Goal: Information Seeking & Learning: Find specific page/section

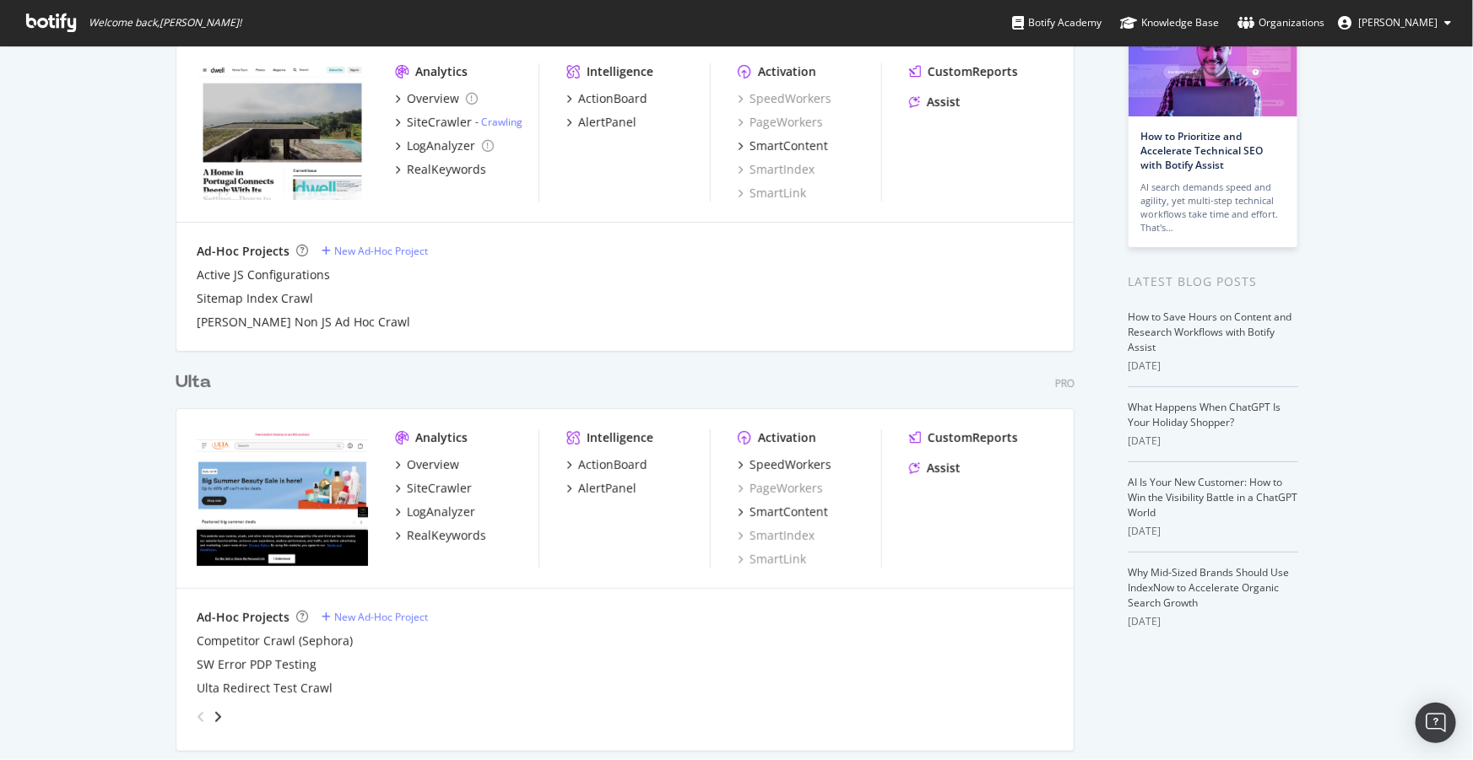
scroll to position [230, 0]
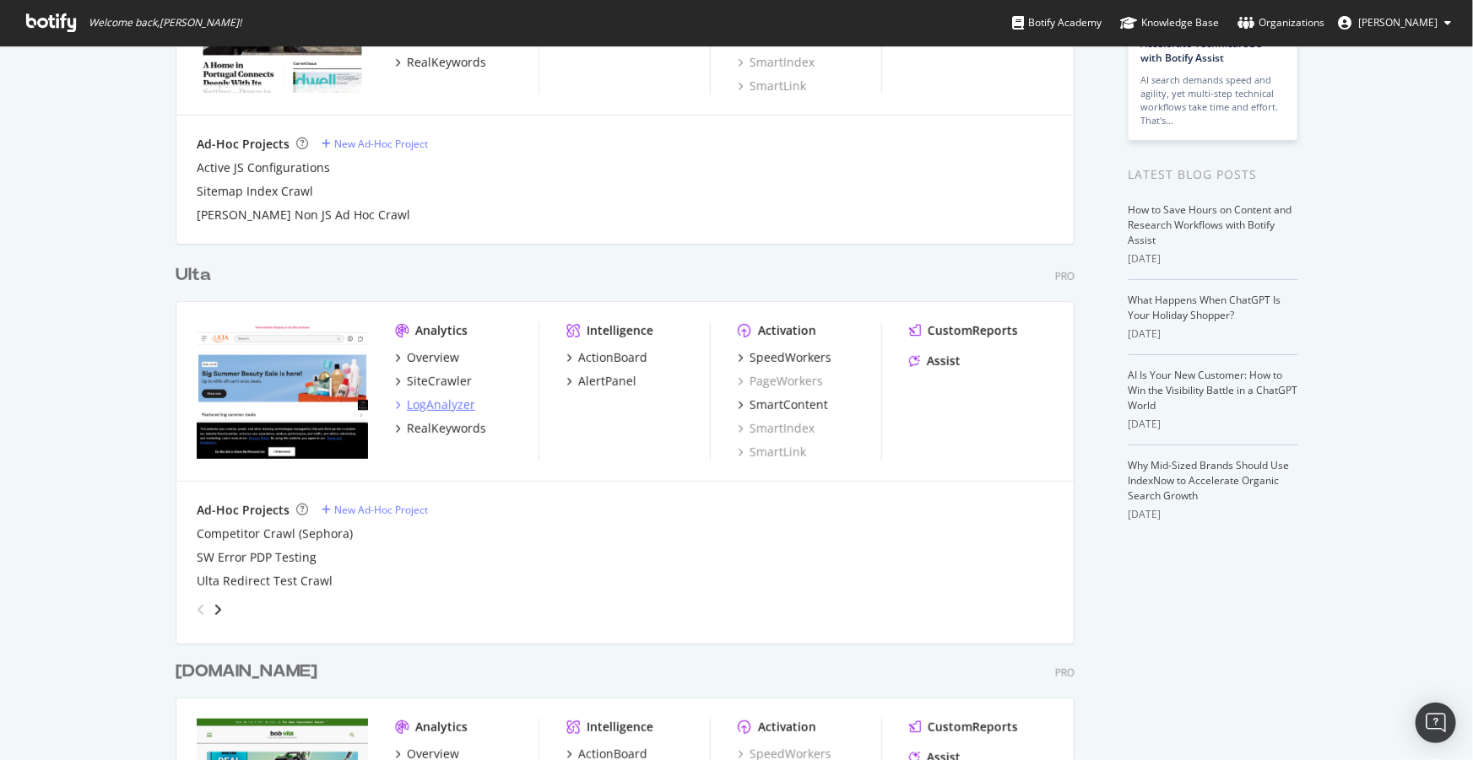
click at [422, 400] on div "LogAnalyzer" at bounding box center [441, 405] width 68 height 17
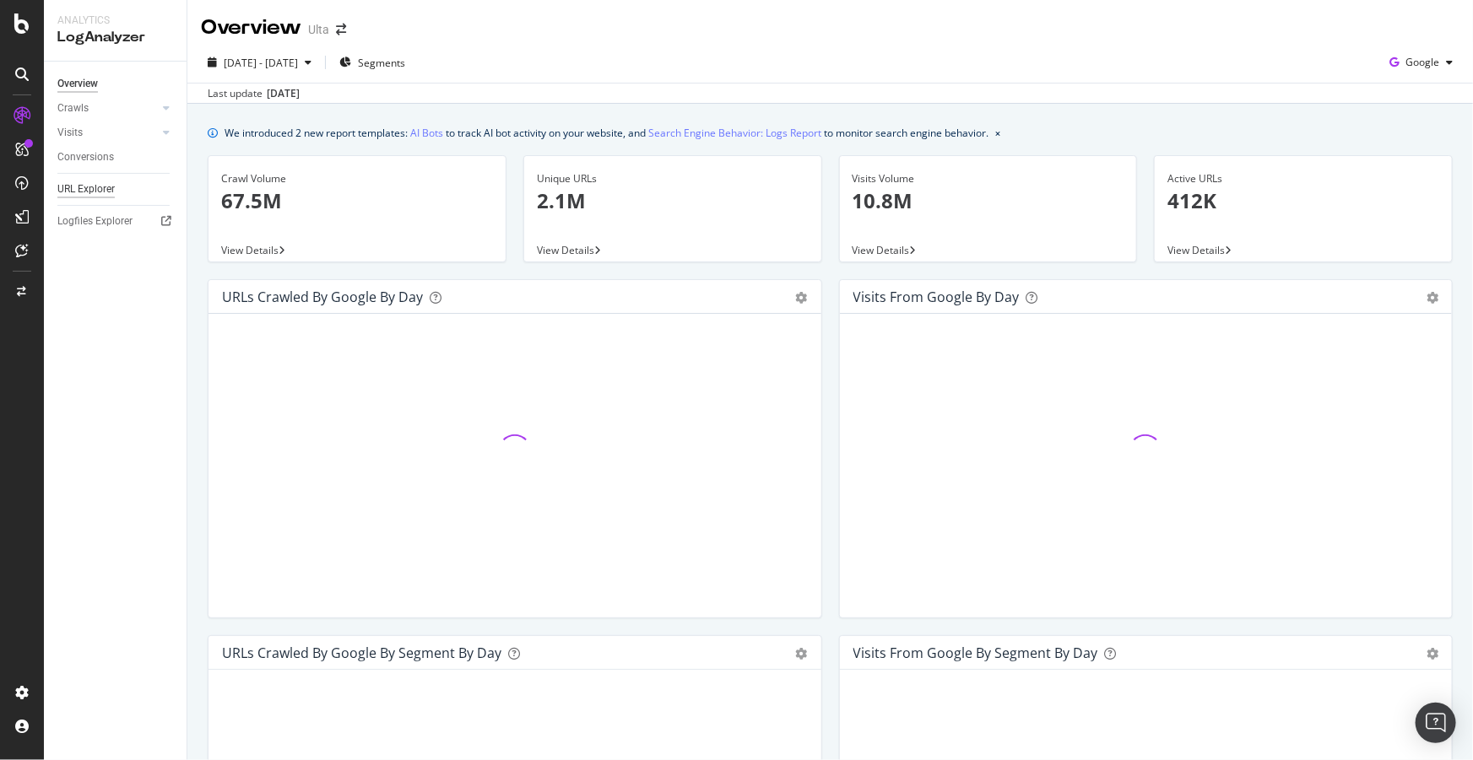
click at [100, 195] on div "URL Explorer" at bounding box center [85, 190] width 57 height 18
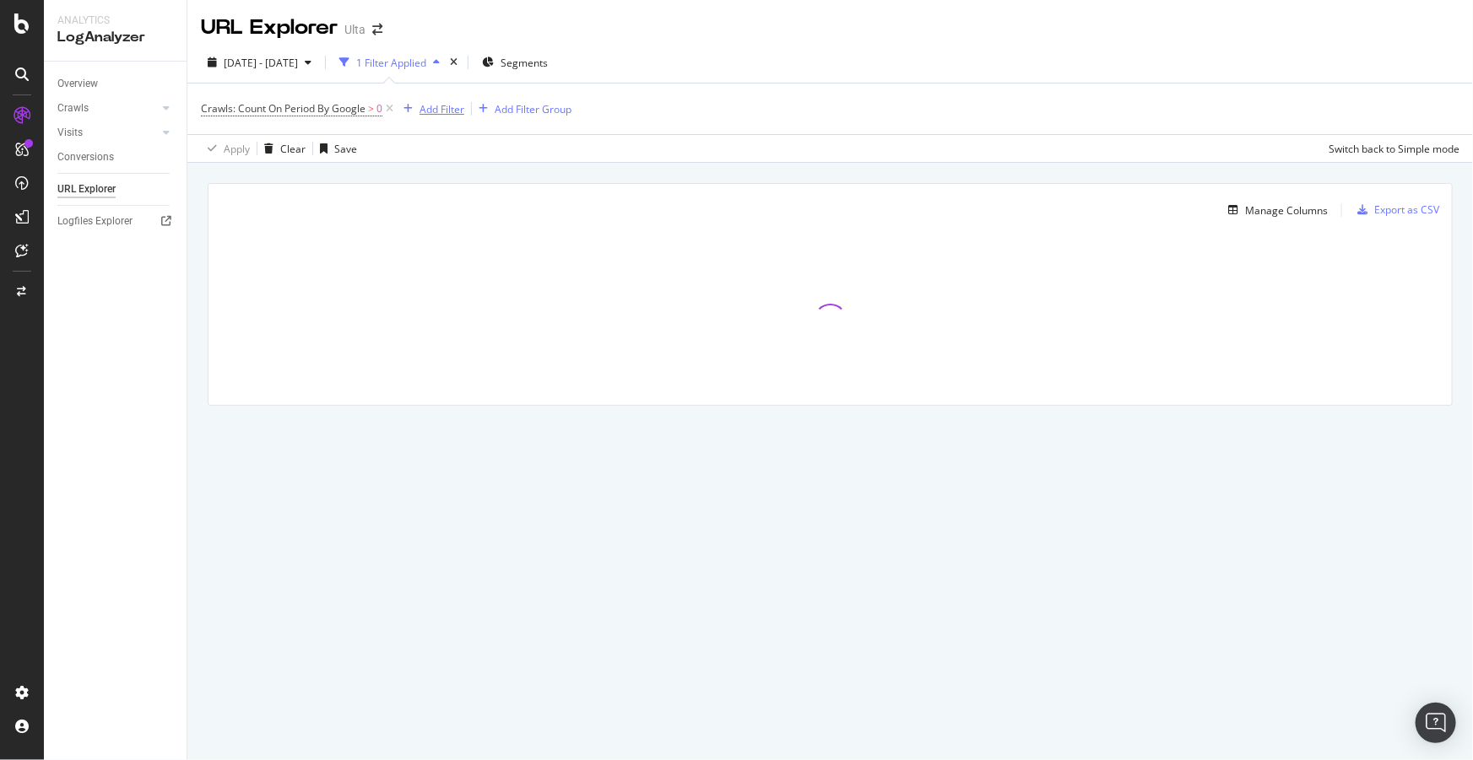
click at [440, 112] on div "Add Filter" at bounding box center [441, 109] width 45 height 14
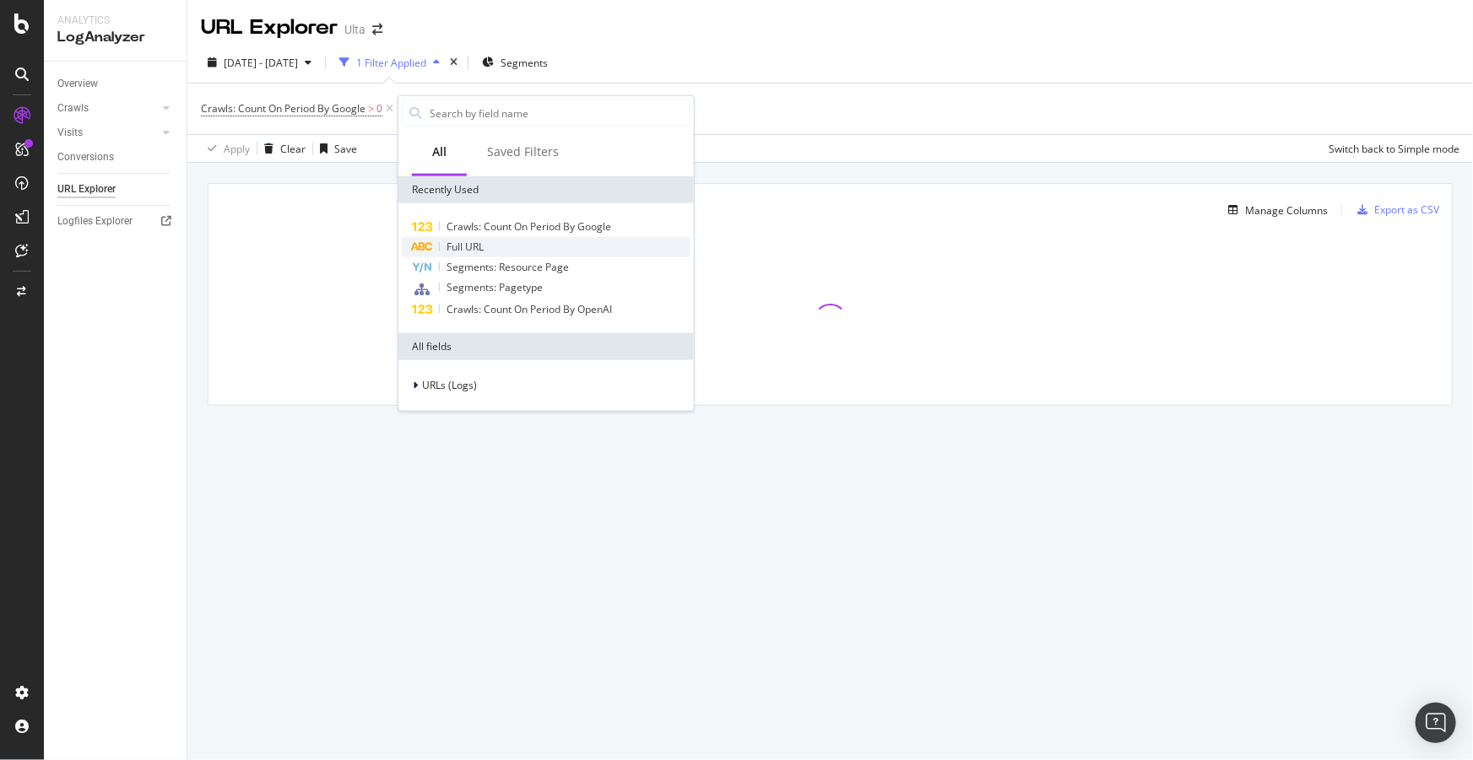
click at [481, 247] on span "Full URL" at bounding box center [464, 247] width 37 height 14
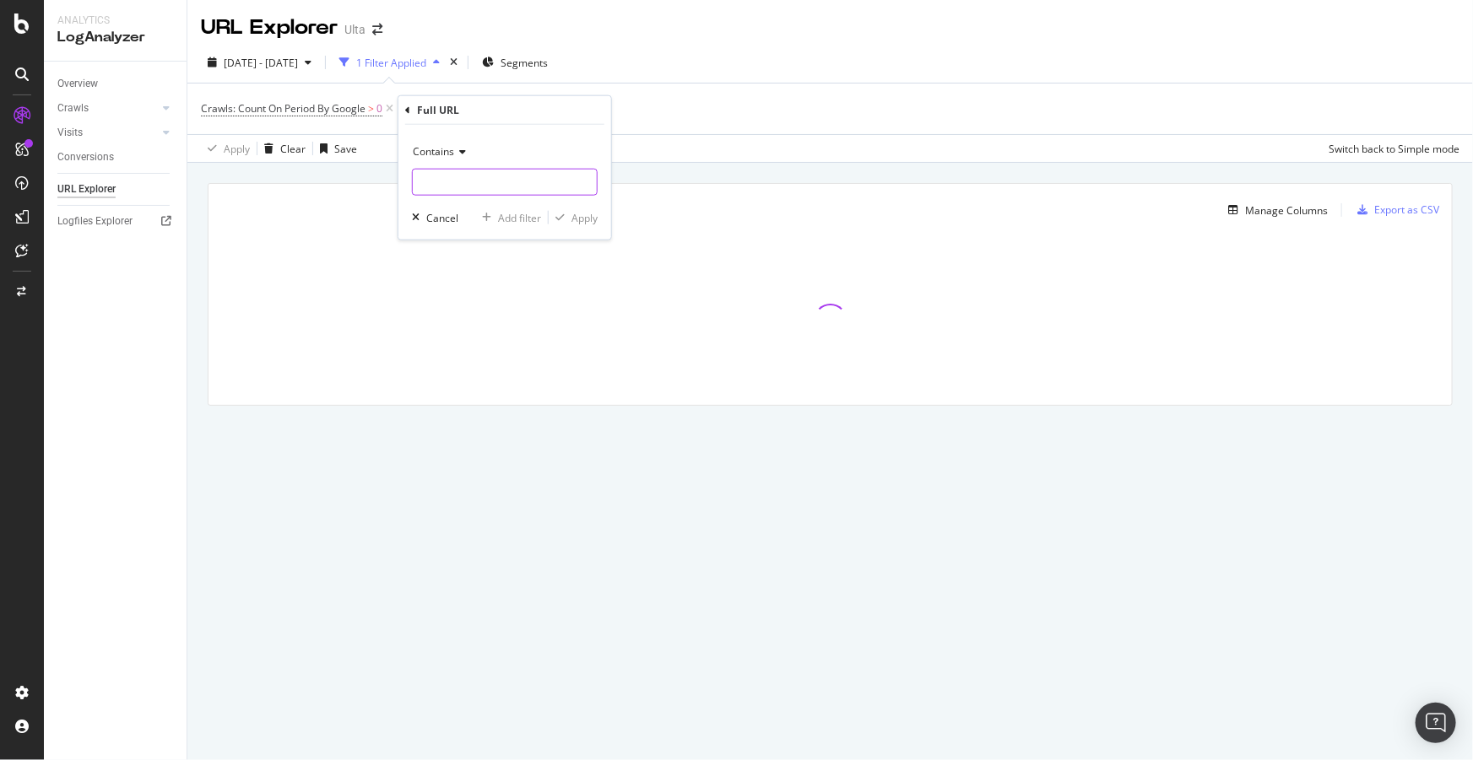
click at [505, 184] on input "text" at bounding box center [505, 182] width 184 height 27
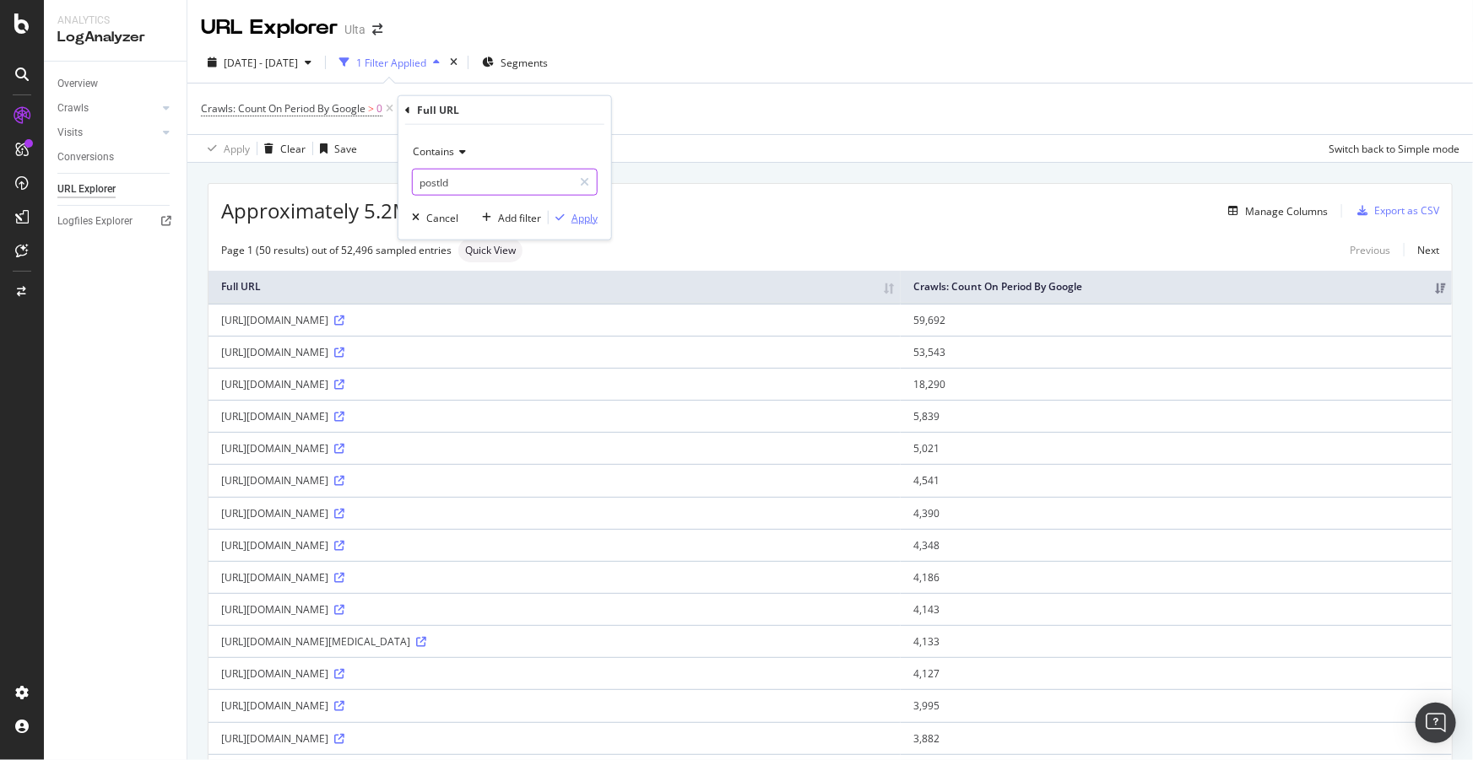
type input "postId"
click at [583, 210] on div "Apply" at bounding box center [584, 217] width 26 height 14
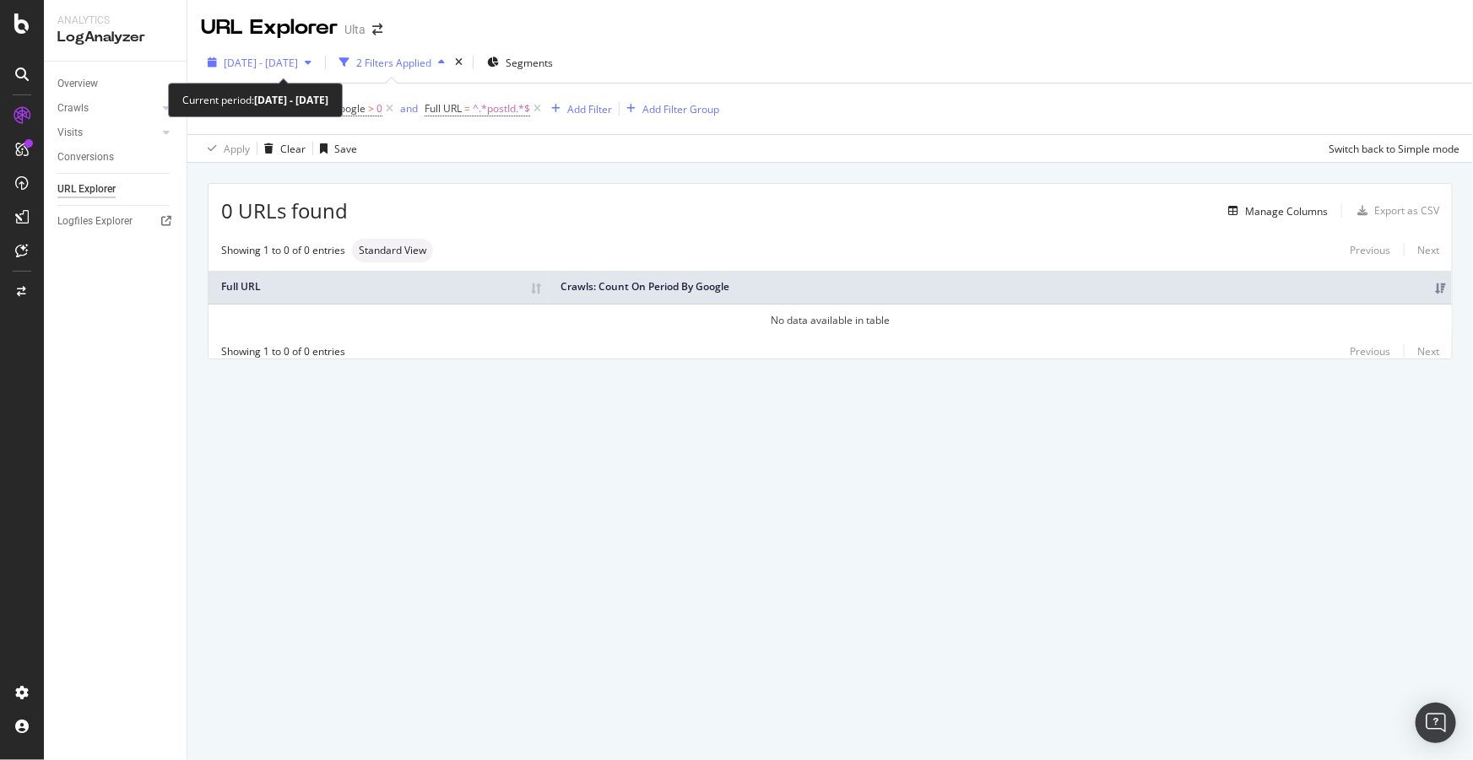
click at [295, 59] on span "[DATE] - [DATE]" at bounding box center [261, 63] width 74 height 14
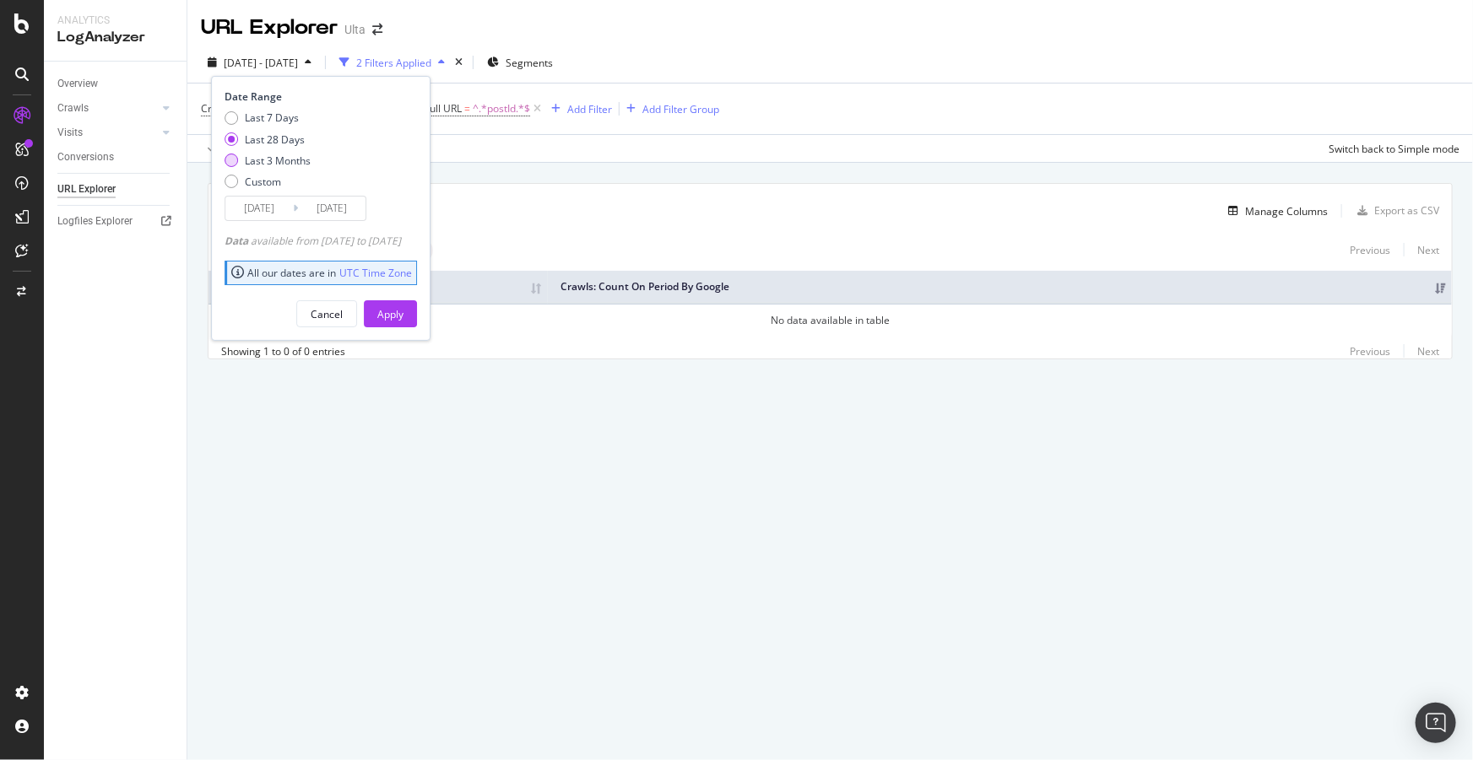
click at [294, 160] on div "Last 3 Months" at bounding box center [278, 161] width 66 height 14
type input "2025/06/13"
click at [403, 318] on div "Apply" at bounding box center [390, 314] width 26 height 14
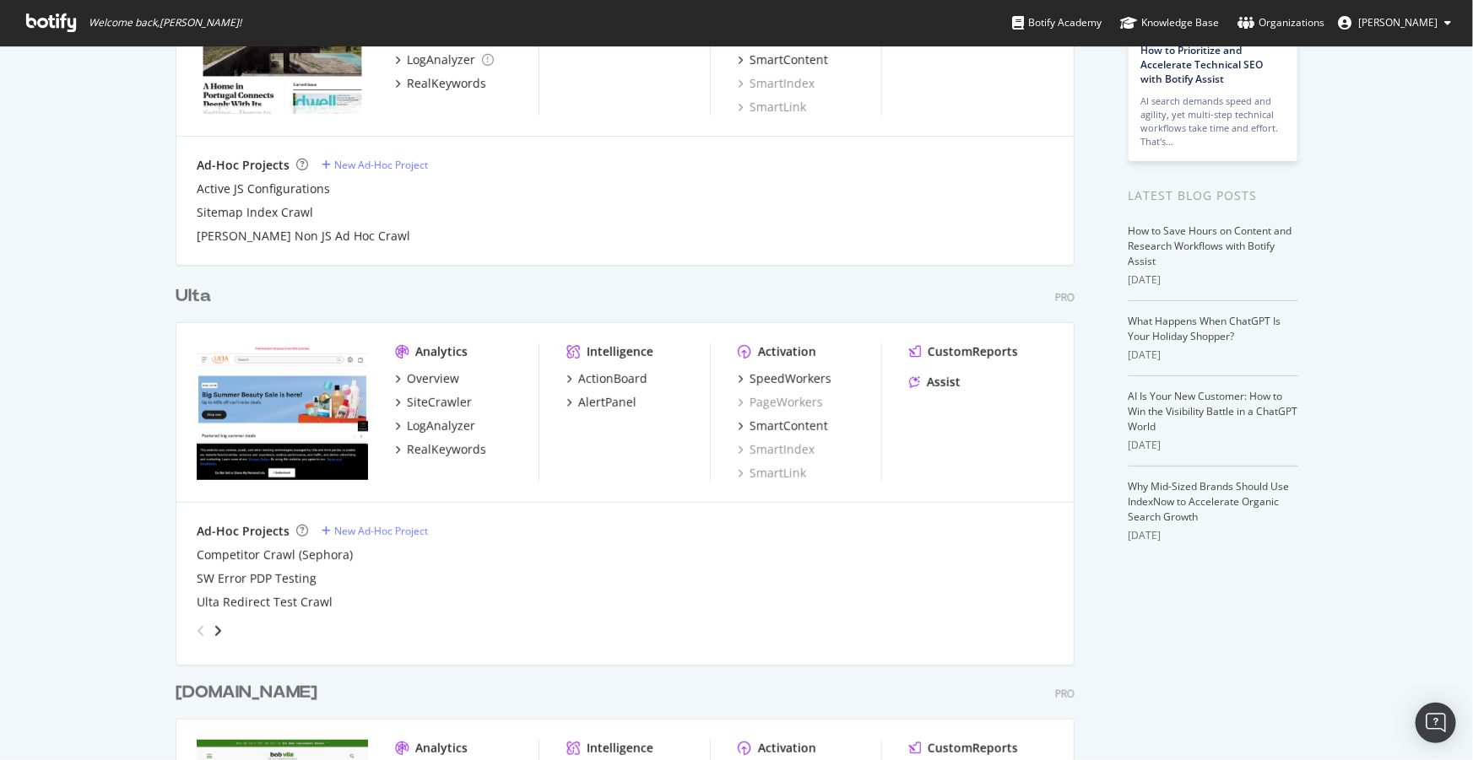
scroll to position [230, 0]
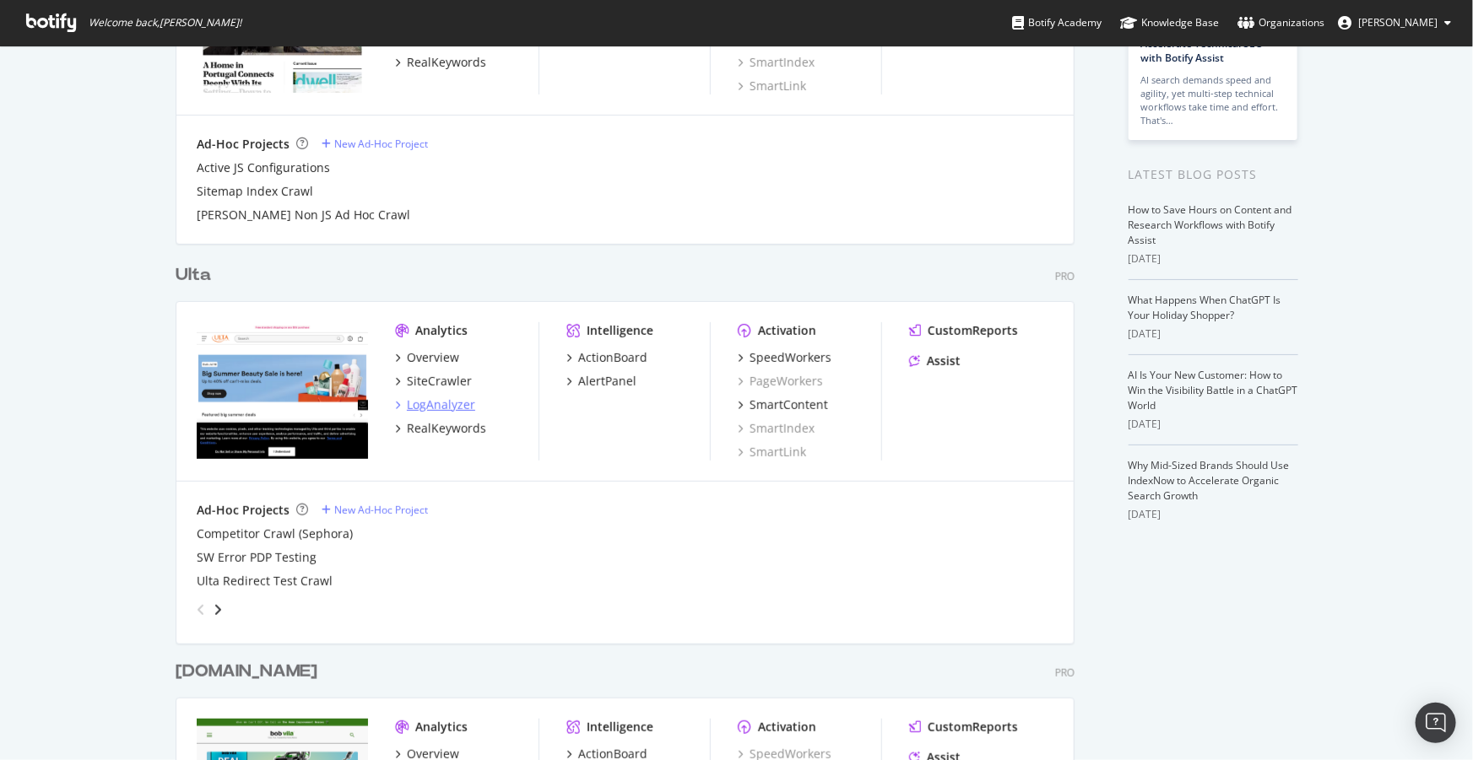
click at [447, 403] on div "LogAnalyzer" at bounding box center [441, 405] width 68 height 17
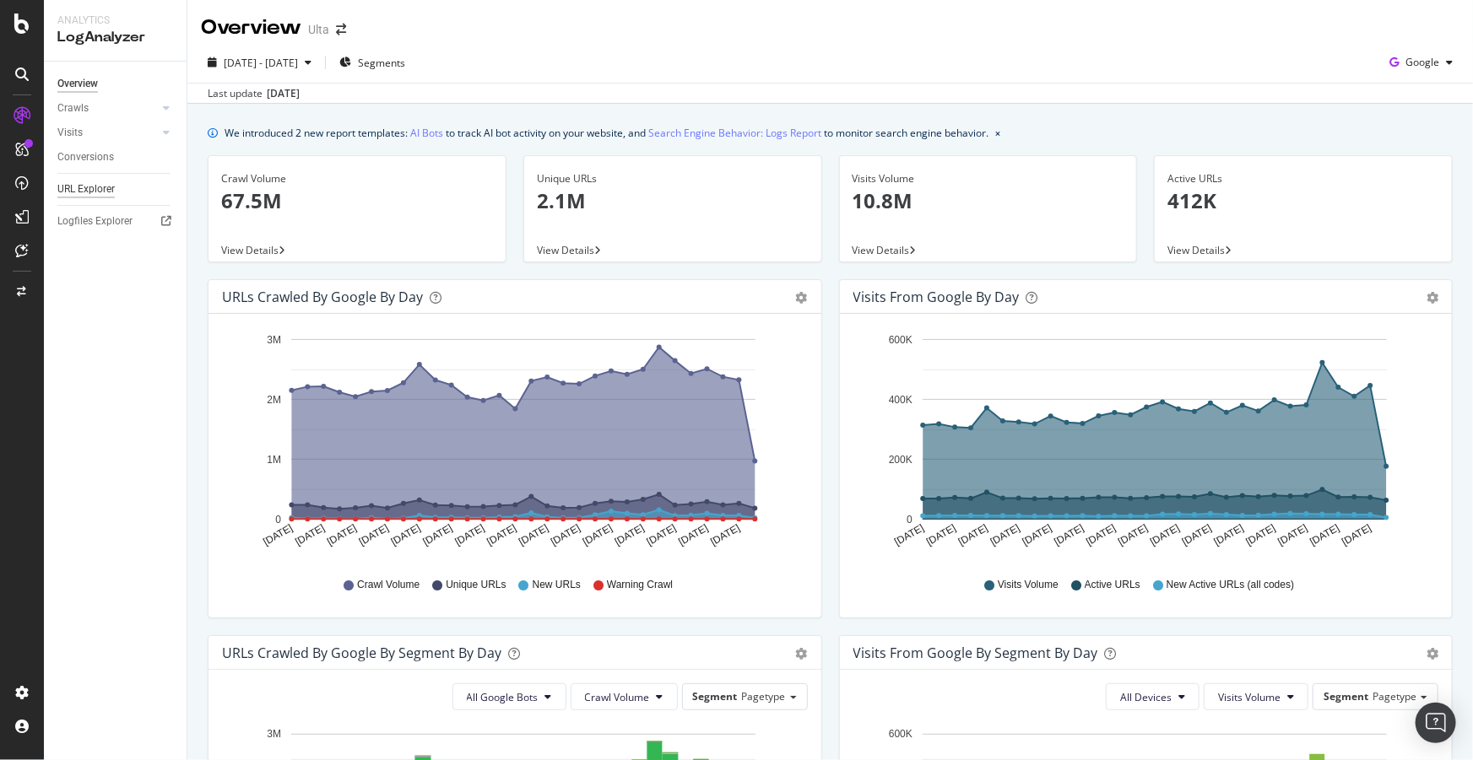
click at [97, 184] on div "URL Explorer" at bounding box center [85, 190] width 57 height 18
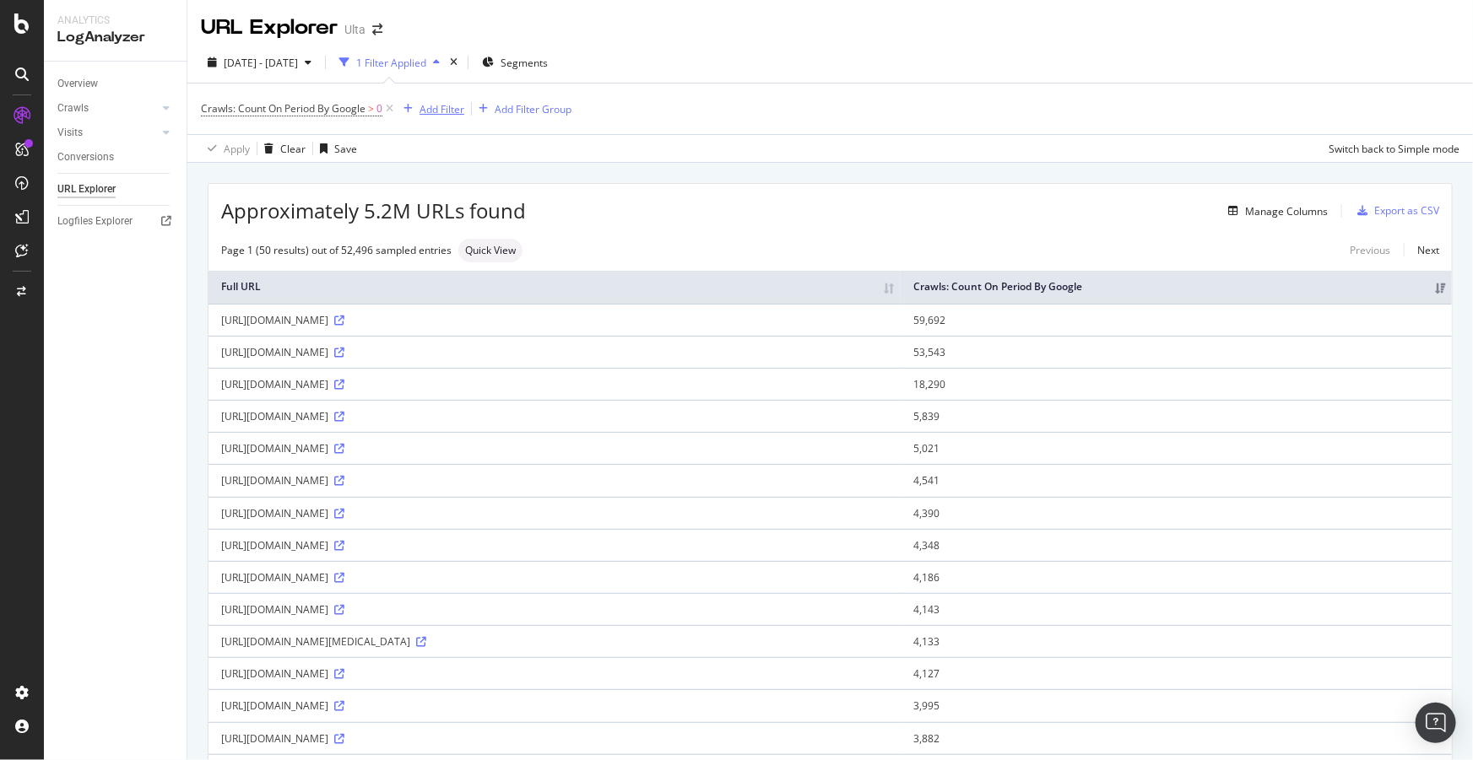
click at [436, 107] on div "Add Filter" at bounding box center [441, 109] width 45 height 14
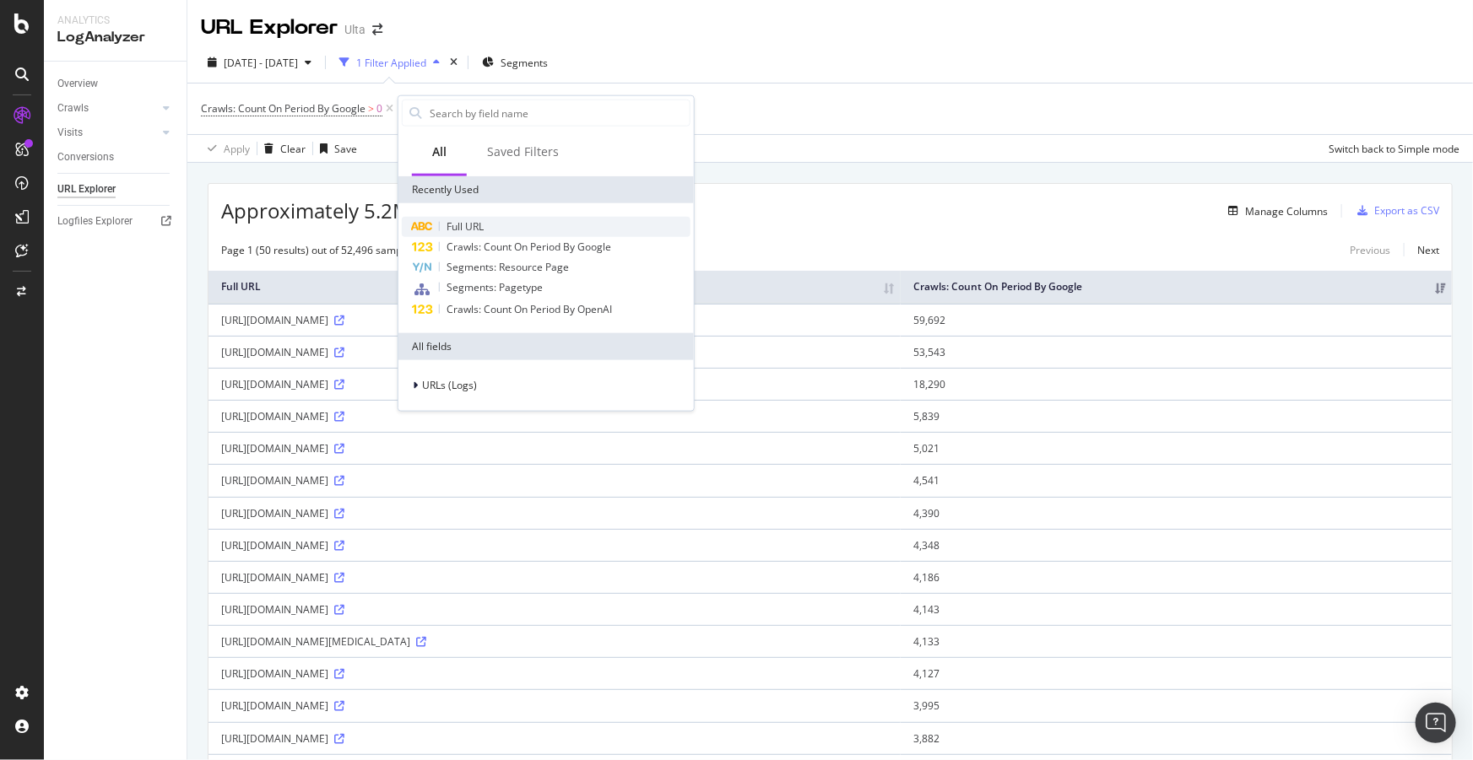
click at [471, 220] on span "Full URL" at bounding box center [464, 226] width 37 height 14
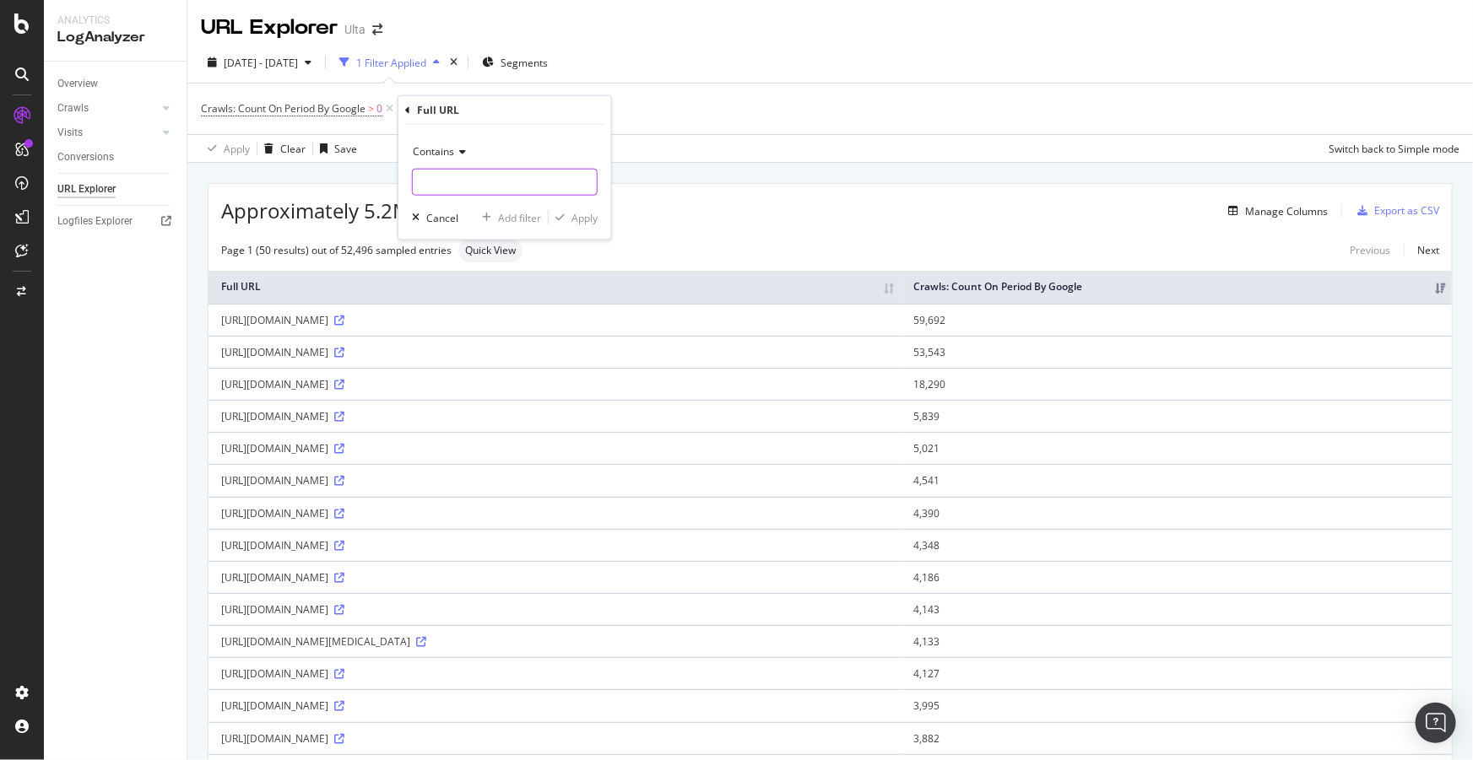
click at [491, 178] on input "text" at bounding box center [505, 182] width 184 height 27
type input "groupId"
click at [579, 223] on div "Apply" at bounding box center [584, 217] width 26 height 14
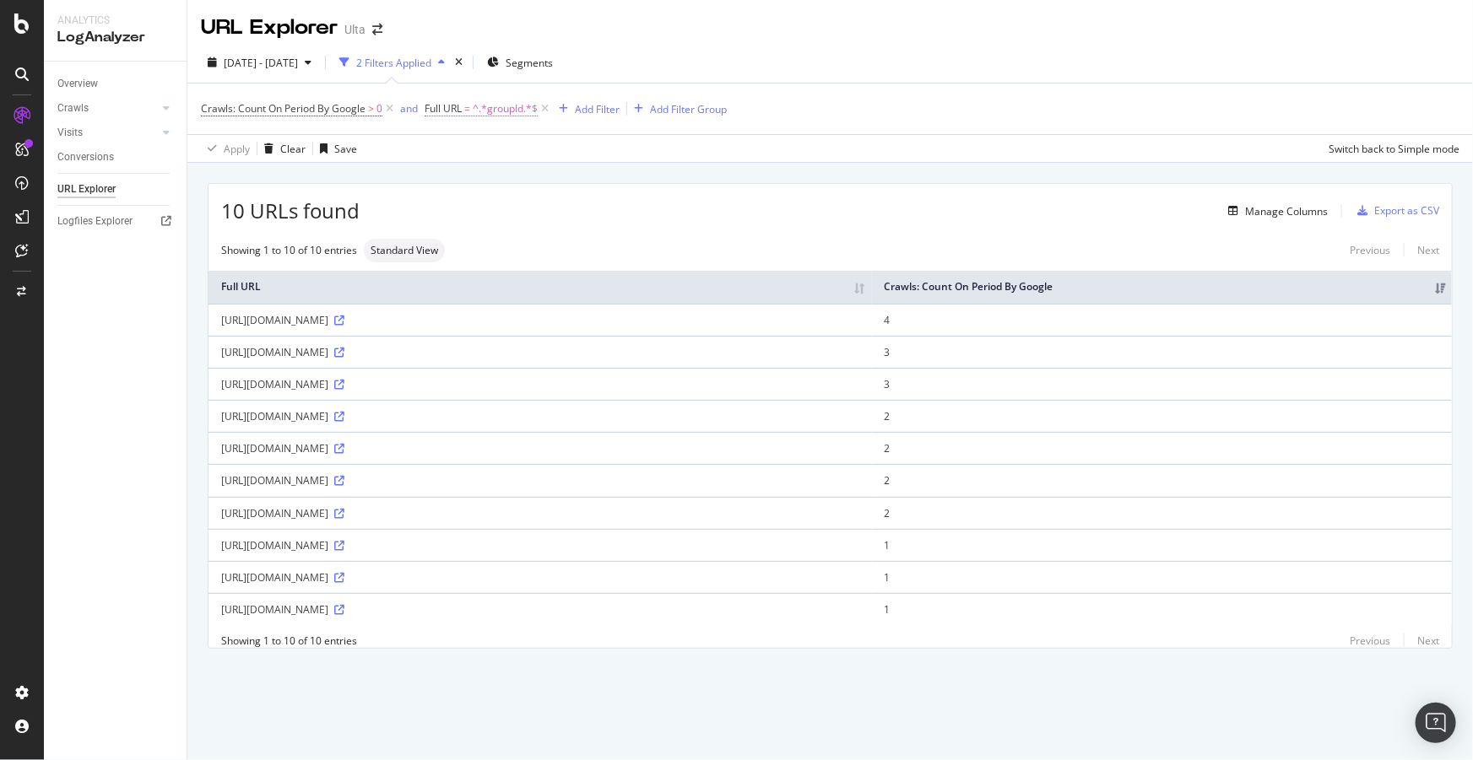
click at [501, 111] on span "^.*groupId.*$" at bounding box center [505, 109] width 65 height 24
click at [500, 185] on input "groupId" at bounding box center [520, 178] width 159 height 27
type input "memberId"
click at [473, 213] on div "Cancel" at bounding box center [471, 215] width 32 height 14
click at [800, 250] on div "Showing 1 to 10 of 10 entries Standard View Previous Next" at bounding box center [829, 251] width 1243 height 24
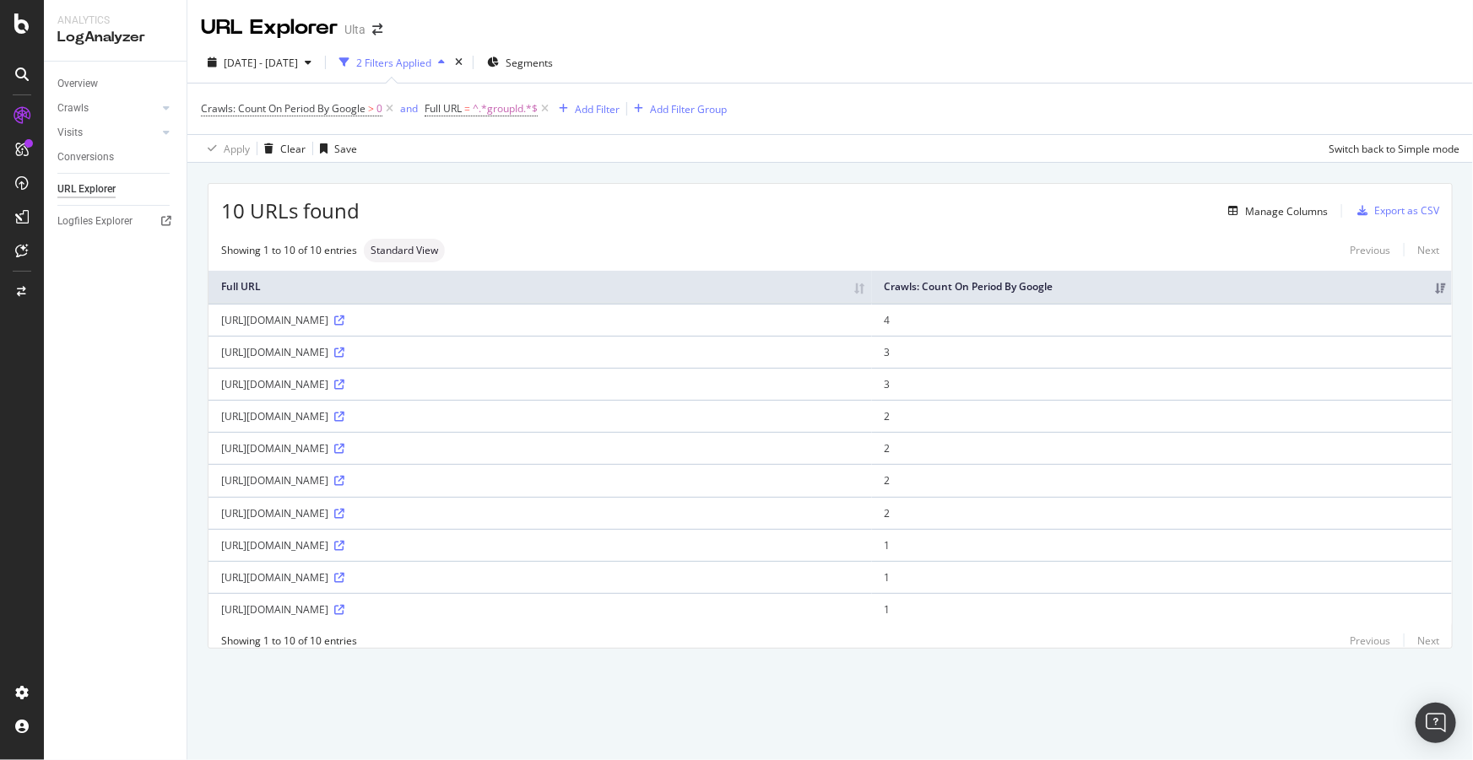
drag, startPoint x: 388, startPoint y: 517, endPoint x: 343, endPoint y: 510, distance: 46.2
click at [343, 456] on div "[URL][DOMAIN_NAME]" at bounding box center [540, 448] width 638 height 14
drag, startPoint x: 346, startPoint y: 338, endPoint x: 450, endPoint y: 387, distance: 114.8
click at [450, 387] on tbody "[URL][DOMAIN_NAME] 4 [URL][DOMAIN_NAME] 3 [URL][DOMAIN_NAME] 3" at bounding box center [829, 465] width 1243 height 322
click at [416, 327] on div "[URL][DOMAIN_NAME]" at bounding box center [540, 320] width 638 height 14
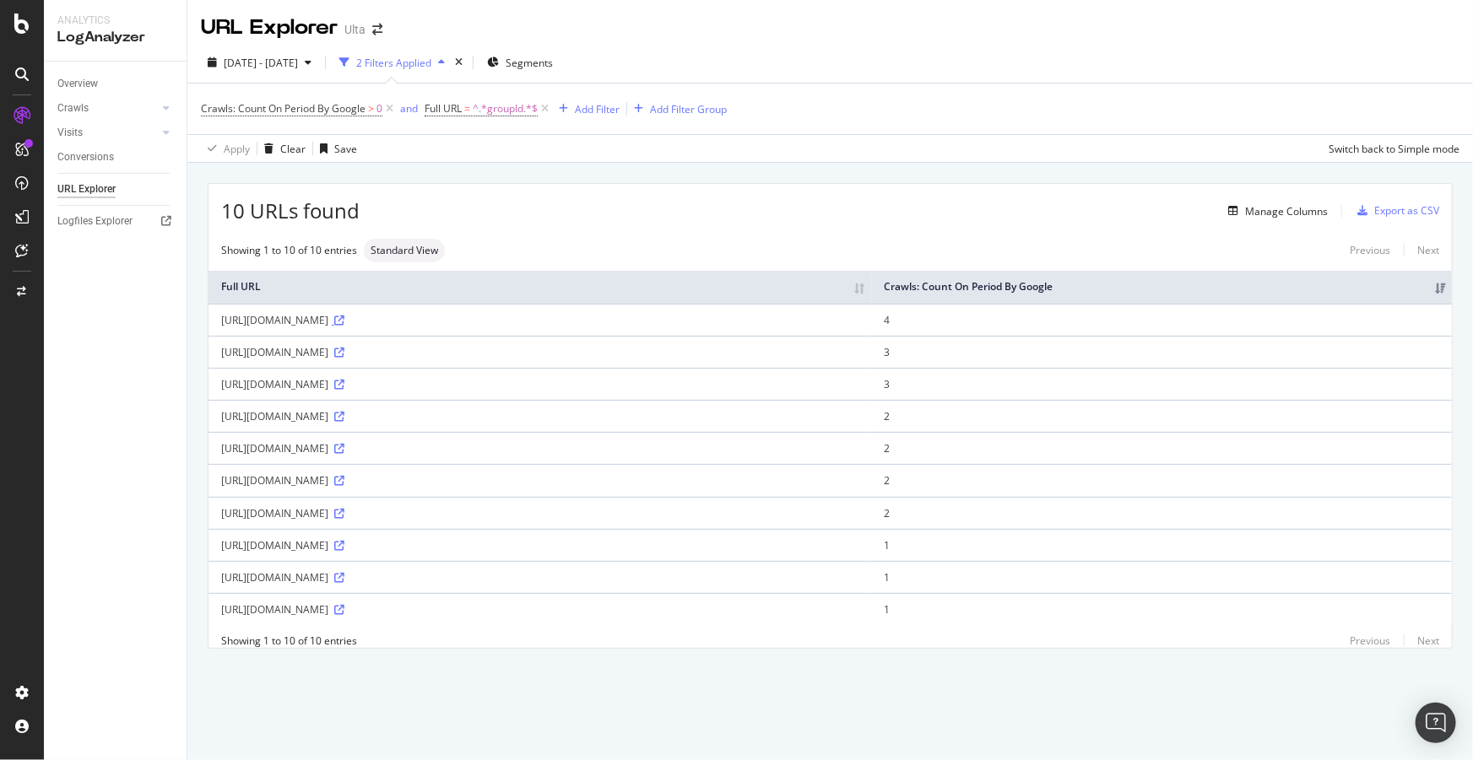
click at [344, 326] on icon at bounding box center [339, 321] width 10 height 10
drag, startPoint x: 389, startPoint y: 430, endPoint x: 1106, endPoint y: 517, distance: 722.7
click at [1106, 517] on tbody "[URL][DOMAIN_NAME] 4 [URL][DOMAIN_NAME] 3 [URL][DOMAIN_NAME] 3" at bounding box center [829, 465] width 1243 height 322
click at [498, 105] on span "^.*groupId.*$" at bounding box center [505, 109] width 65 height 24
click at [503, 176] on input "groupId" at bounding box center [520, 178] width 159 height 27
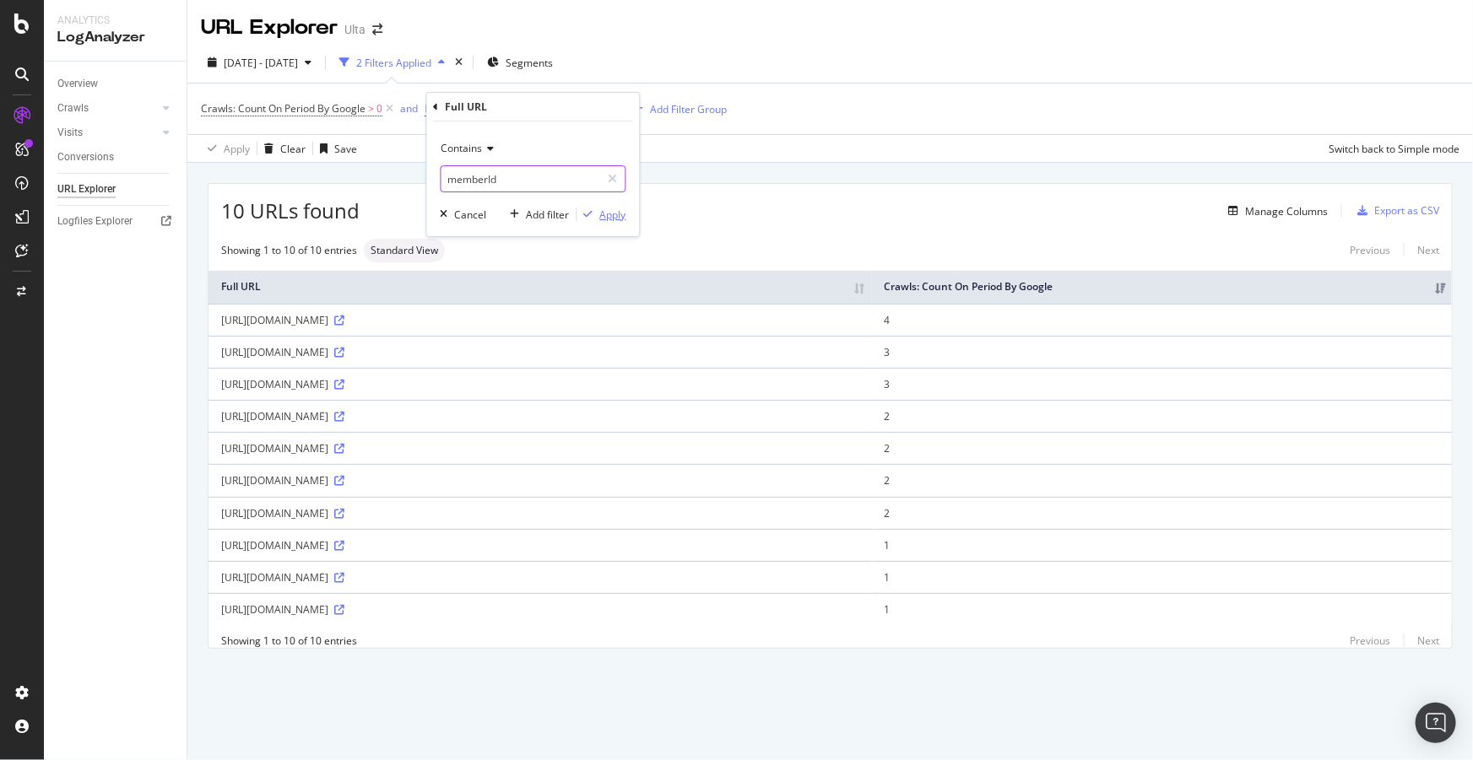
type input "memberId"
click at [610, 220] on div "Apply" at bounding box center [613, 215] width 26 height 14
